Goal: Check status: Check status

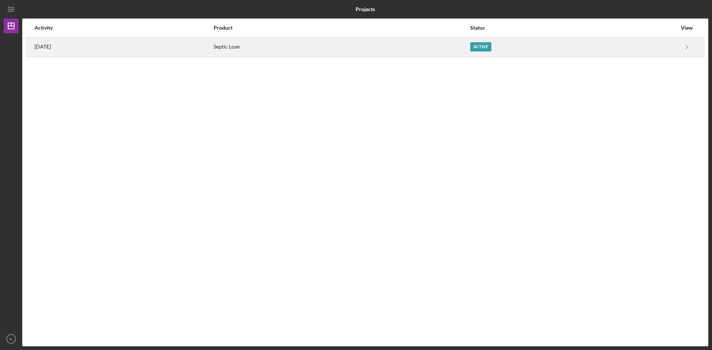
click at [259, 48] on div "Septic Loan" at bounding box center [342, 47] width 256 height 19
